Goal: Task Accomplishment & Management: Use online tool/utility

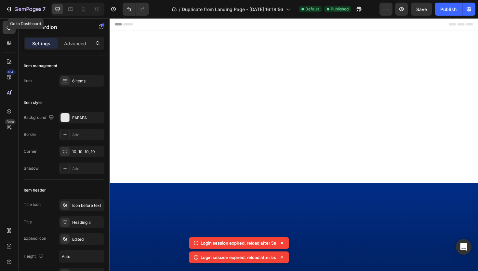
scroll to position [1915, 0]
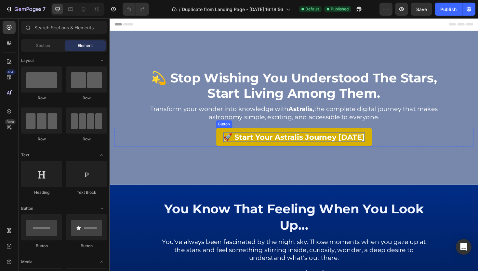
click at [270, 139] on p "🚀 Start Your Astralis Journey Today" at bounding box center [305, 144] width 150 height 10
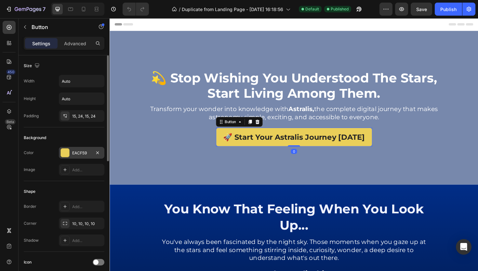
click at [83, 151] on div "EACF59" at bounding box center [81, 153] width 19 height 6
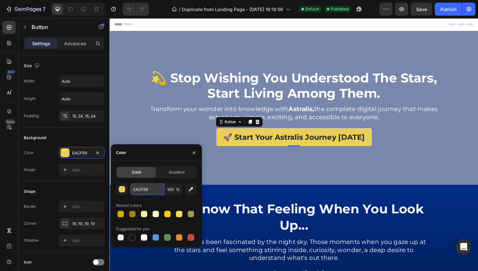
click at [147, 190] on input "EACF59" at bounding box center [148, 189] width 34 height 12
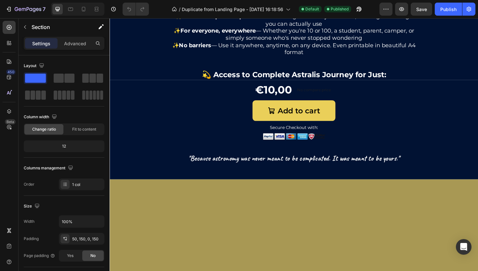
scroll to position [910, 0]
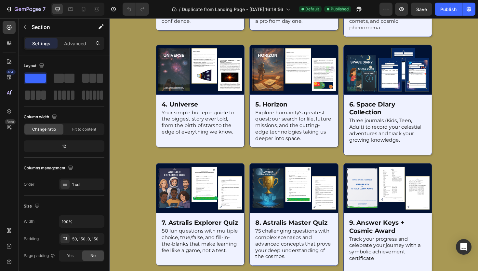
click at [124, 130] on div at bounding box center [305, 103] width 391 height 410
click at [68, 44] on p "Advanced" at bounding box center [75, 43] width 22 height 7
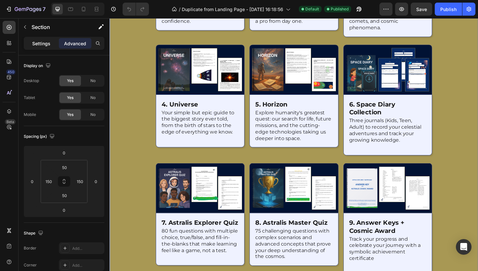
click at [44, 46] on p "Settings" at bounding box center [41, 43] width 18 height 7
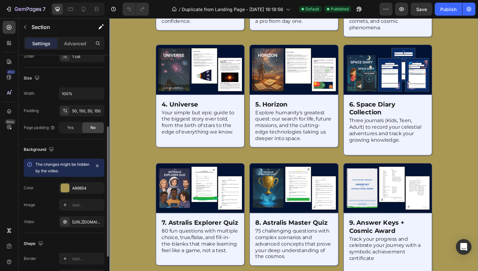
scroll to position [186, 0]
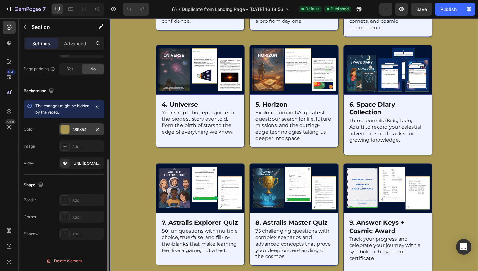
click at [83, 134] on div "A89854" at bounding box center [82, 129] width 46 height 12
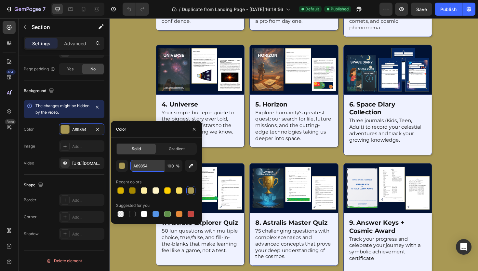
click at [153, 163] on input "A89854" at bounding box center [148, 166] width 34 height 12
